Goal: Task Accomplishment & Management: Use online tool/utility

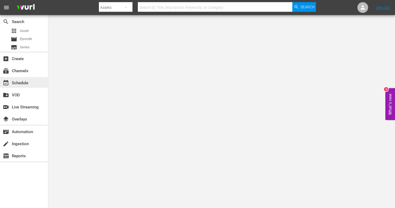
click at [27, 84] on div "event_available Schedule" at bounding box center [15, 82] width 30 height 5
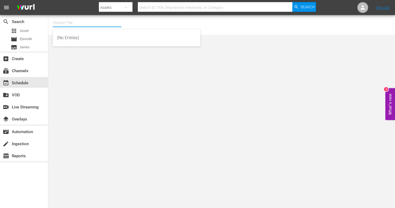
click at [83, 22] on input "text" at bounding box center [87, 22] width 69 height 13
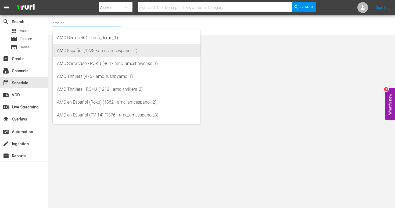
click at [65, 49] on div "AMC Español (1228 - amc_amcespanol_1)" at bounding box center [126, 50] width 139 height 13
type input "AMC en Español (TV-14) (1376 - amc_amcespanol_3)"
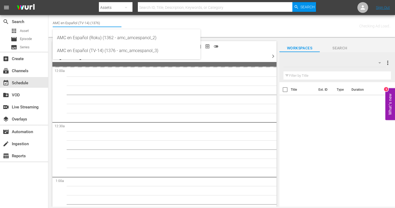
click at [105, 22] on input "AMC en Español (TV-14) (1376)" at bounding box center [87, 22] width 69 height 13
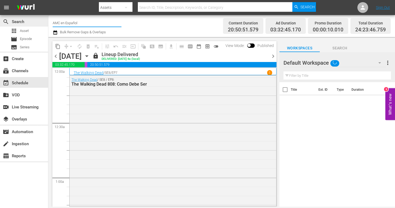
drag, startPoint x: 94, startPoint y: 23, endPoint x: 47, endPoint y: 19, distance: 47.7
click at [48, 0] on div "search Search apps Asset movie Episode subtitles Series add_box Create subscrip…" at bounding box center [221, 0] width 347 height 0
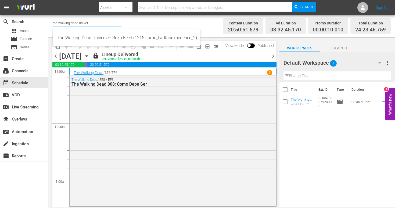
click at [95, 22] on input "the walking dead univer" at bounding box center [87, 22] width 69 height 13
drag, startPoint x: 95, startPoint y: 22, endPoint x: 37, endPoint y: 16, distance: 58.3
click at [48, 0] on div "search Search apps Asset movie Episode subtitles Series add_box Create subscrip…" at bounding box center [221, 0] width 347 height 0
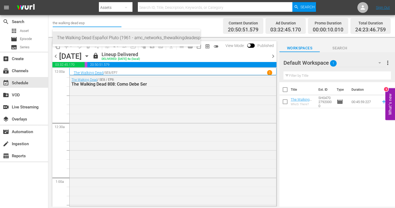
click at [75, 34] on div "The Walking Dead Español Pluto (1961 - amc_networks_thewalkingdeadespaol_1)" at bounding box center [126, 37] width 139 height 13
type input "The Walking Dead Español Pluto (1961 - amc_networks_thewalkingdeadespaol_1)"
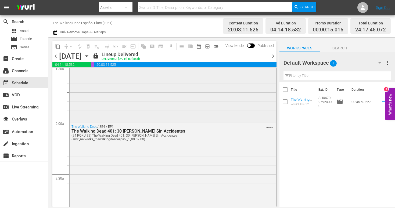
scroll to position [215, 0]
